Goal: Check status: Check status

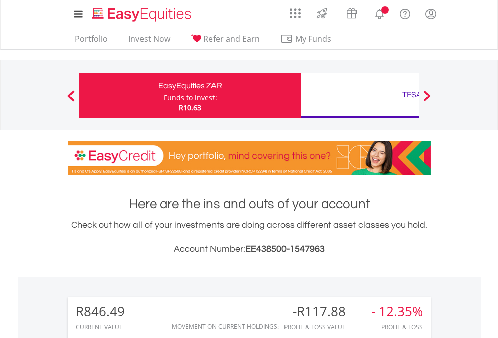
scroll to position [97, 158]
click at [164, 95] on div "Funds to invest:" at bounding box center [190, 98] width 53 height 10
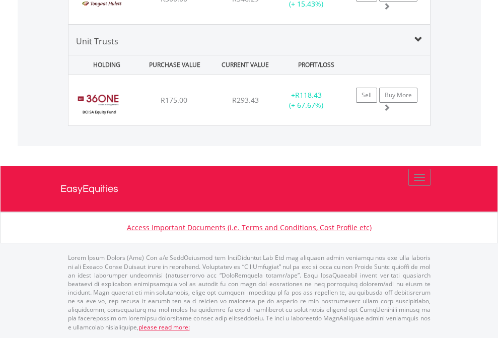
scroll to position [97, 158]
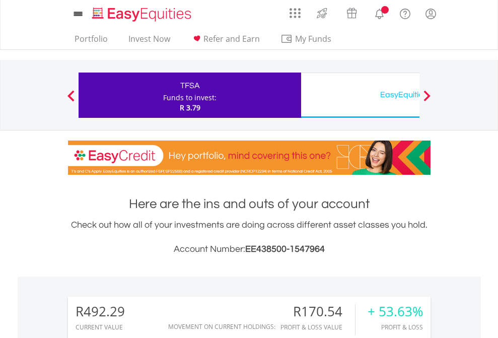
scroll to position [97, 158]
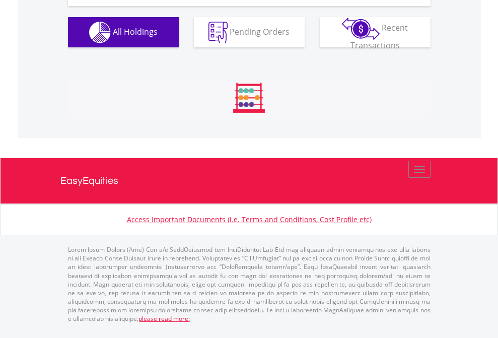
scroll to position [1120, 0]
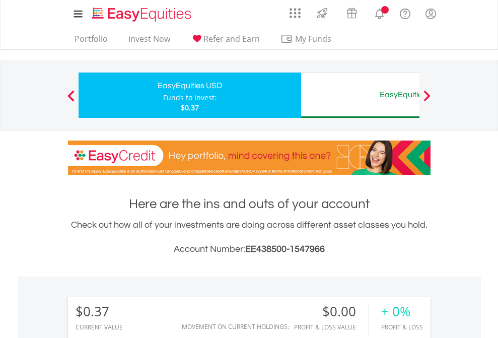
scroll to position [97, 158]
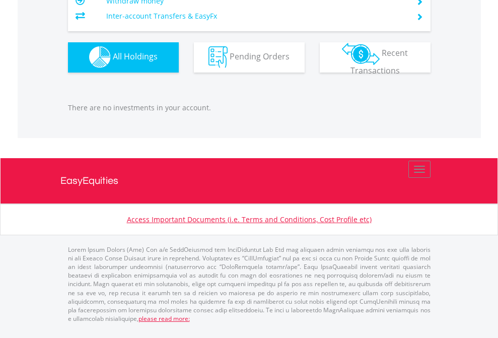
scroll to position [997, 0]
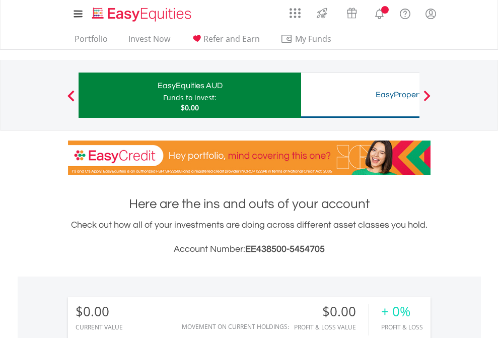
scroll to position [97, 158]
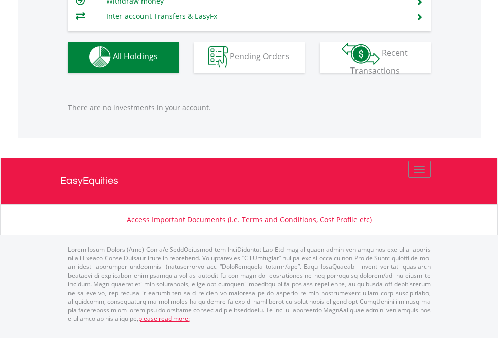
scroll to position [997, 0]
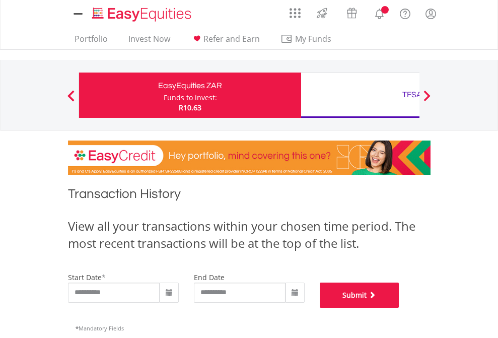
click at [399, 308] on button "Submit" at bounding box center [360, 294] width 80 height 25
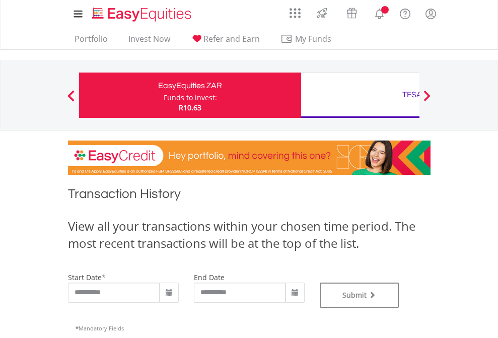
click at [360, 95] on div "TFSA" at bounding box center [412, 95] width 210 height 14
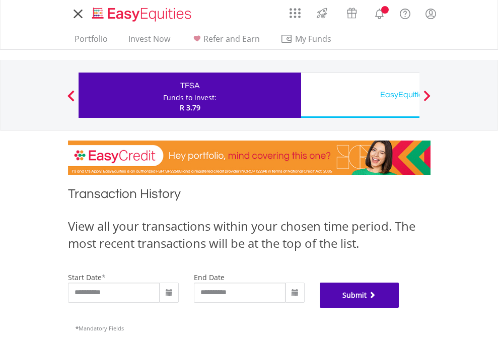
click at [399, 308] on button "Submit" at bounding box center [360, 294] width 80 height 25
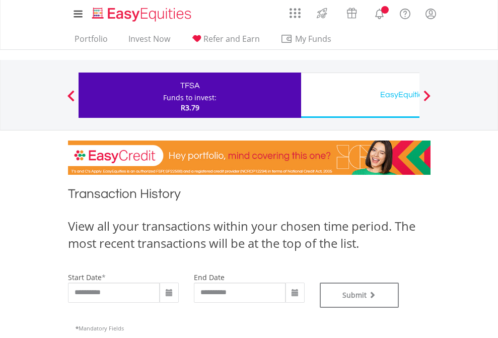
click at [360, 95] on div "EasyEquities USD" at bounding box center [412, 95] width 210 height 14
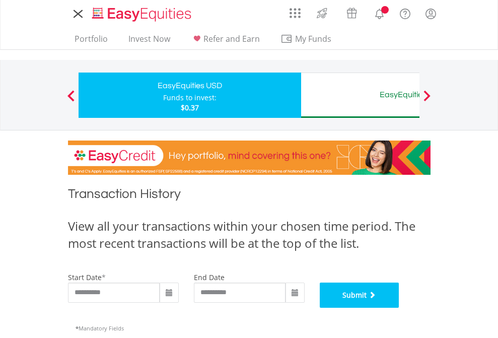
click at [399, 308] on button "Submit" at bounding box center [360, 294] width 80 height 25
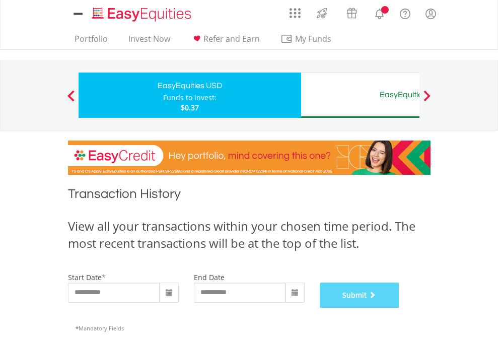
scroll to position [408, 0]
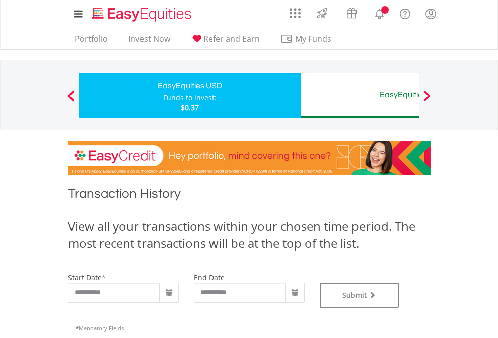
click at [360, 95] on div "EasyEquities AUD" at bounding box center [412, 95] width 210 height 14
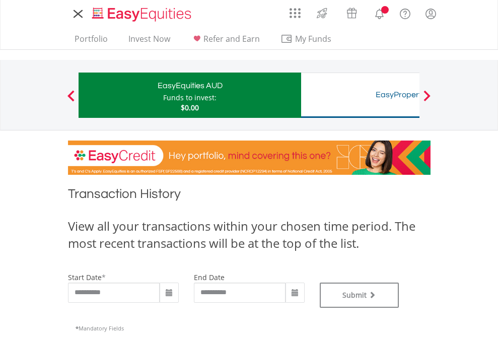
type input "**********"
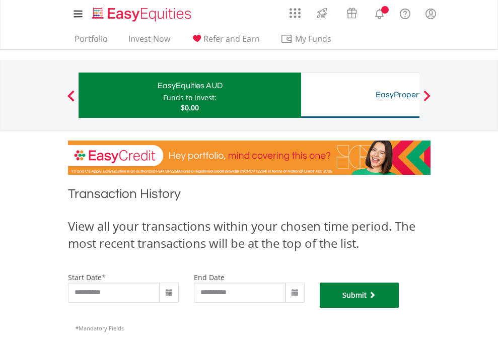
click at [399, 308] on button "Submit" at bounding box center [360, 294] width 80 height 25
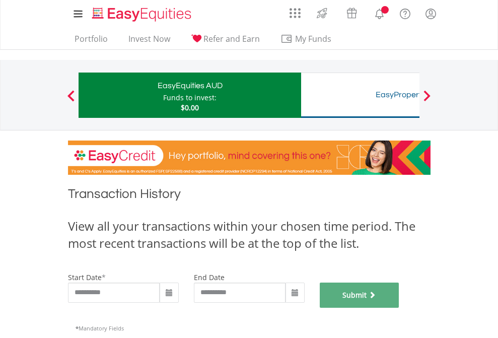
scroll to position [408, 0]
